Goal: Find specific fact

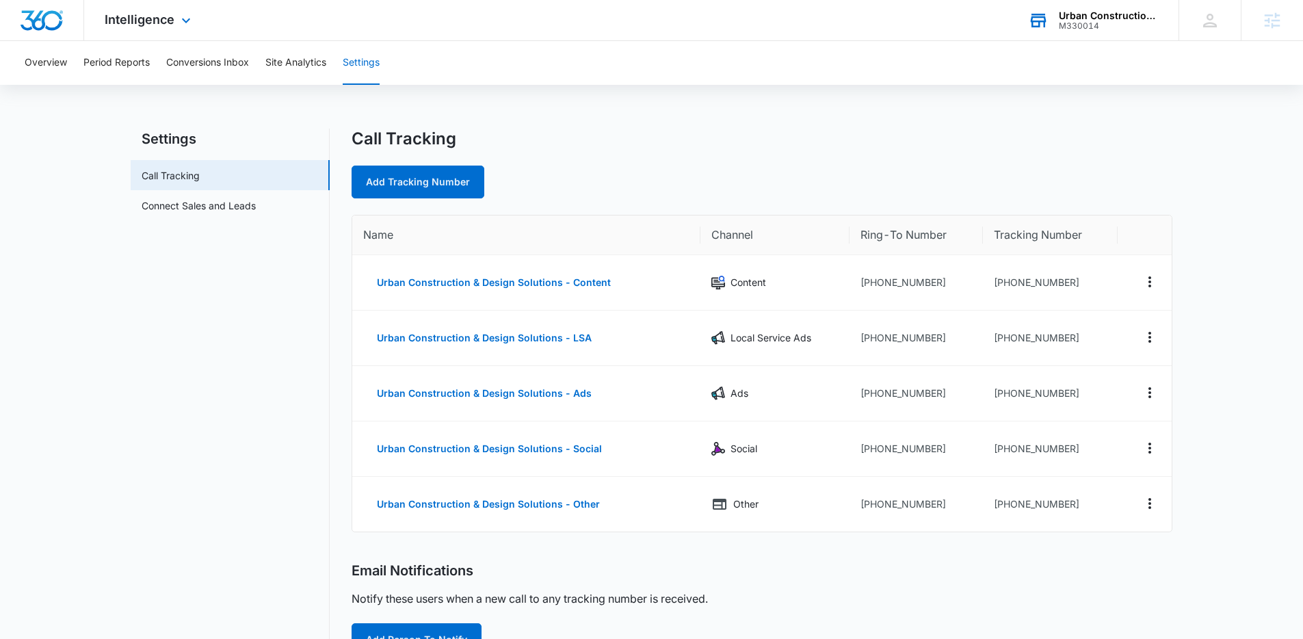
click at [1074, 21] on div "M330014" at bounding box center [1108, 26] width 100 height 10
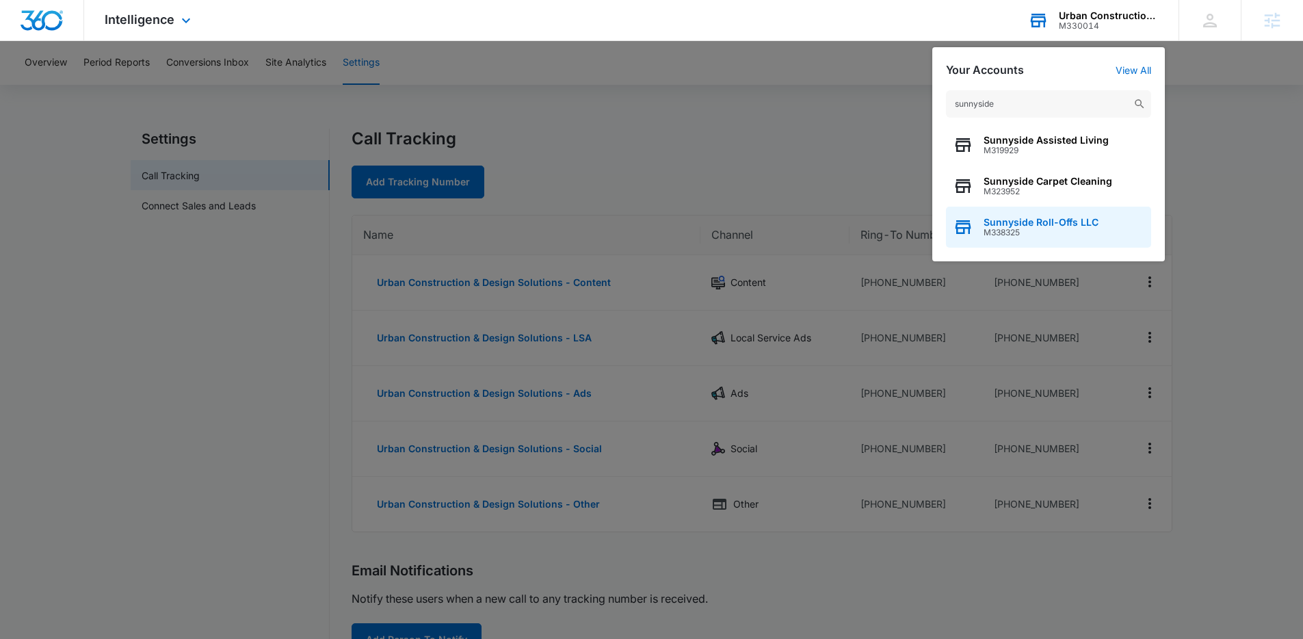
type input "sunnyside"
click at [1020, 228] on span "M338325" at bounding box center [1040, 233] width 115 height 10
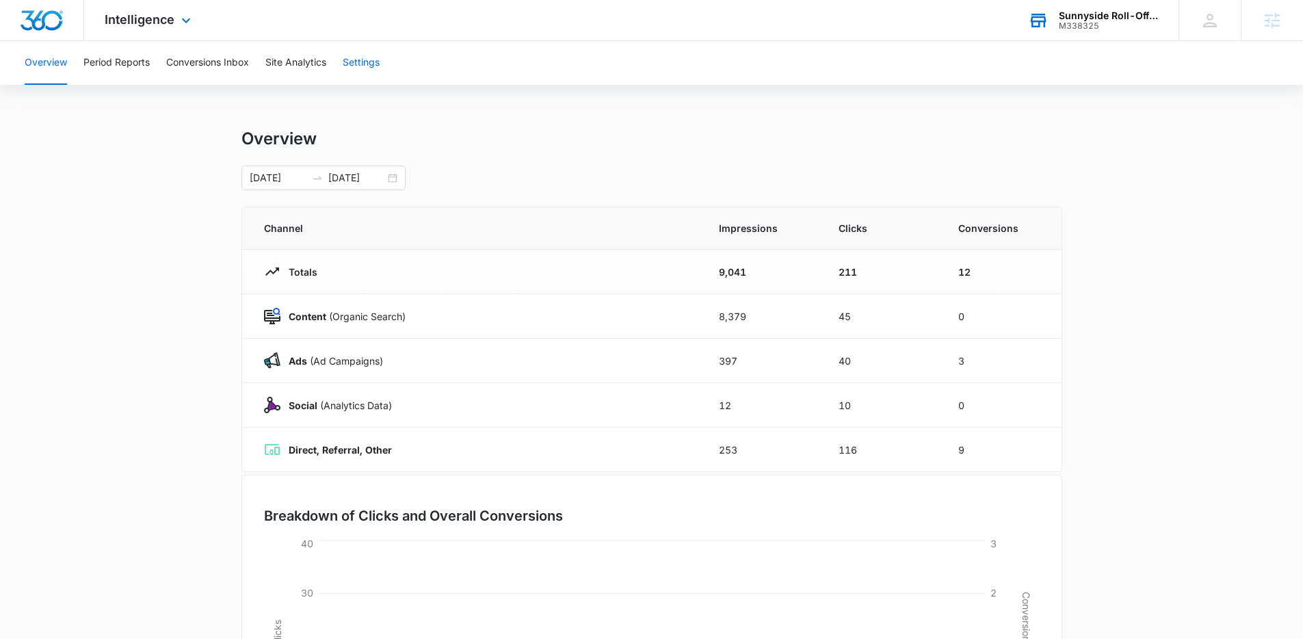
click at [369, 66] on button "Settings" at bounding box center [361, 63] width 37 height 44
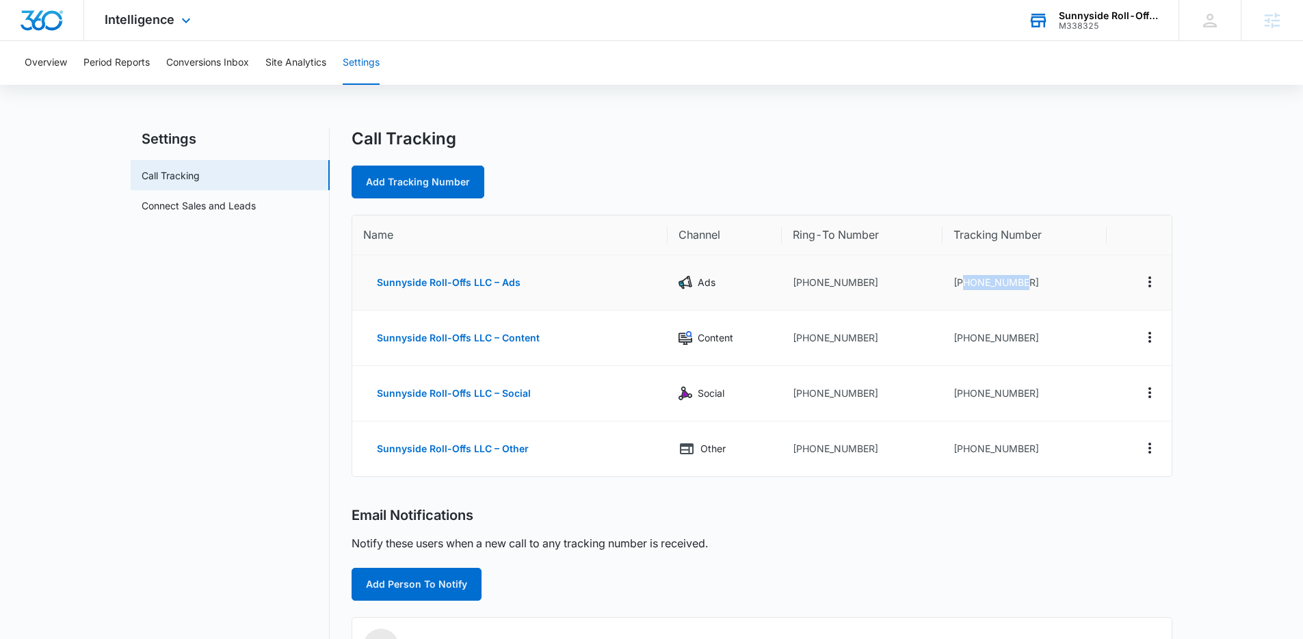
drag, startPoint x: 1044, startPoint y: 284, endPoint x: 963, endPoint y: 279, distance: 80.8
click at [963, 279] on td "[PHONE_NUMBER]" at bounding box center [1024, 282] width 164 height 55
copy td "7203032188"
